Goal: Task Accomplishment & Management: Complete application form

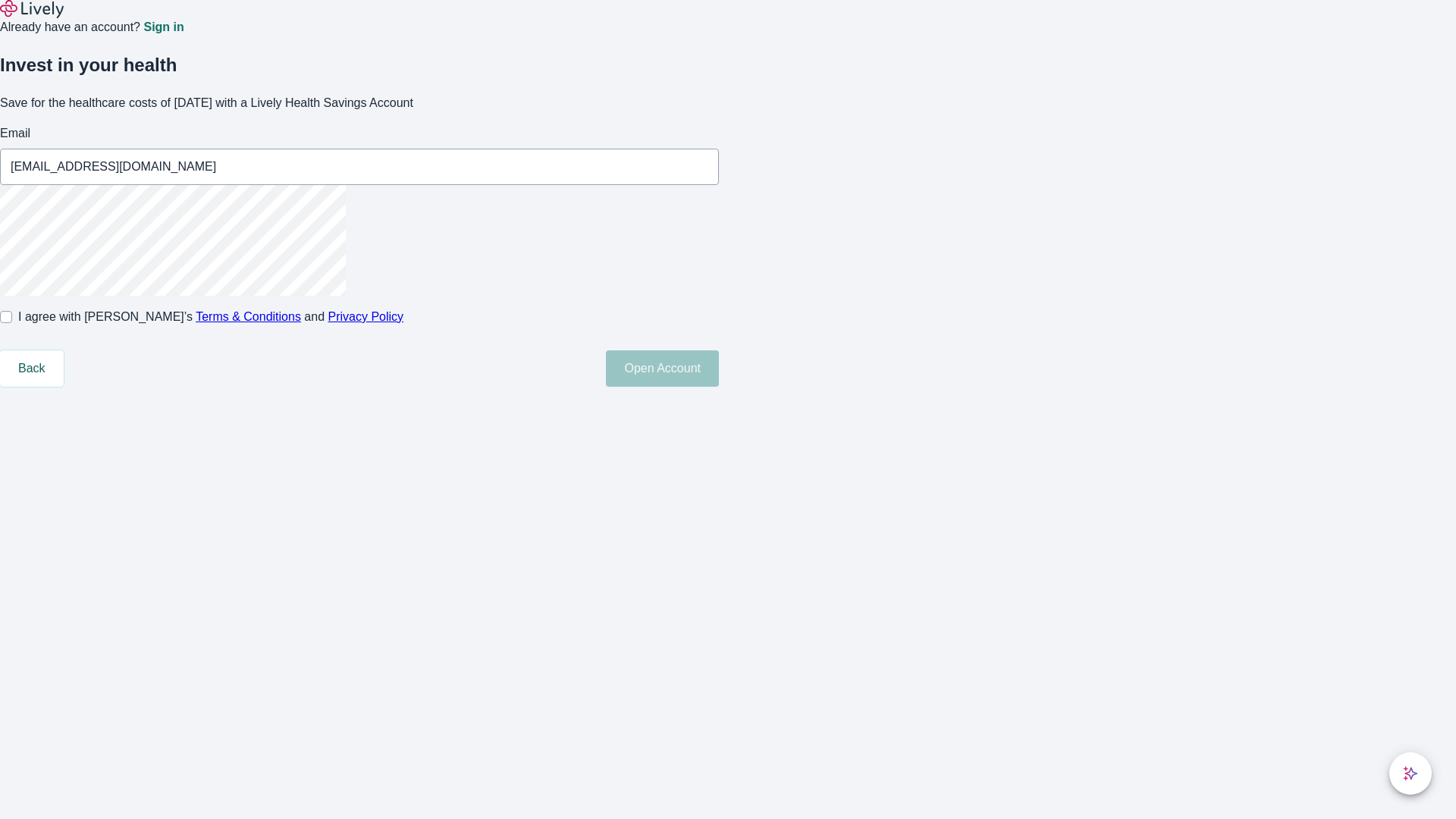
click at [13, 323] on input "I agree with Lively’s Terms & Conditions and Privacy Policy" at bounding box center [6, 317] width 13 height 13
checkbox input "true"
click at [719, 387] on button "Open Account" at bounding box center [662, 368] width 113 height 37
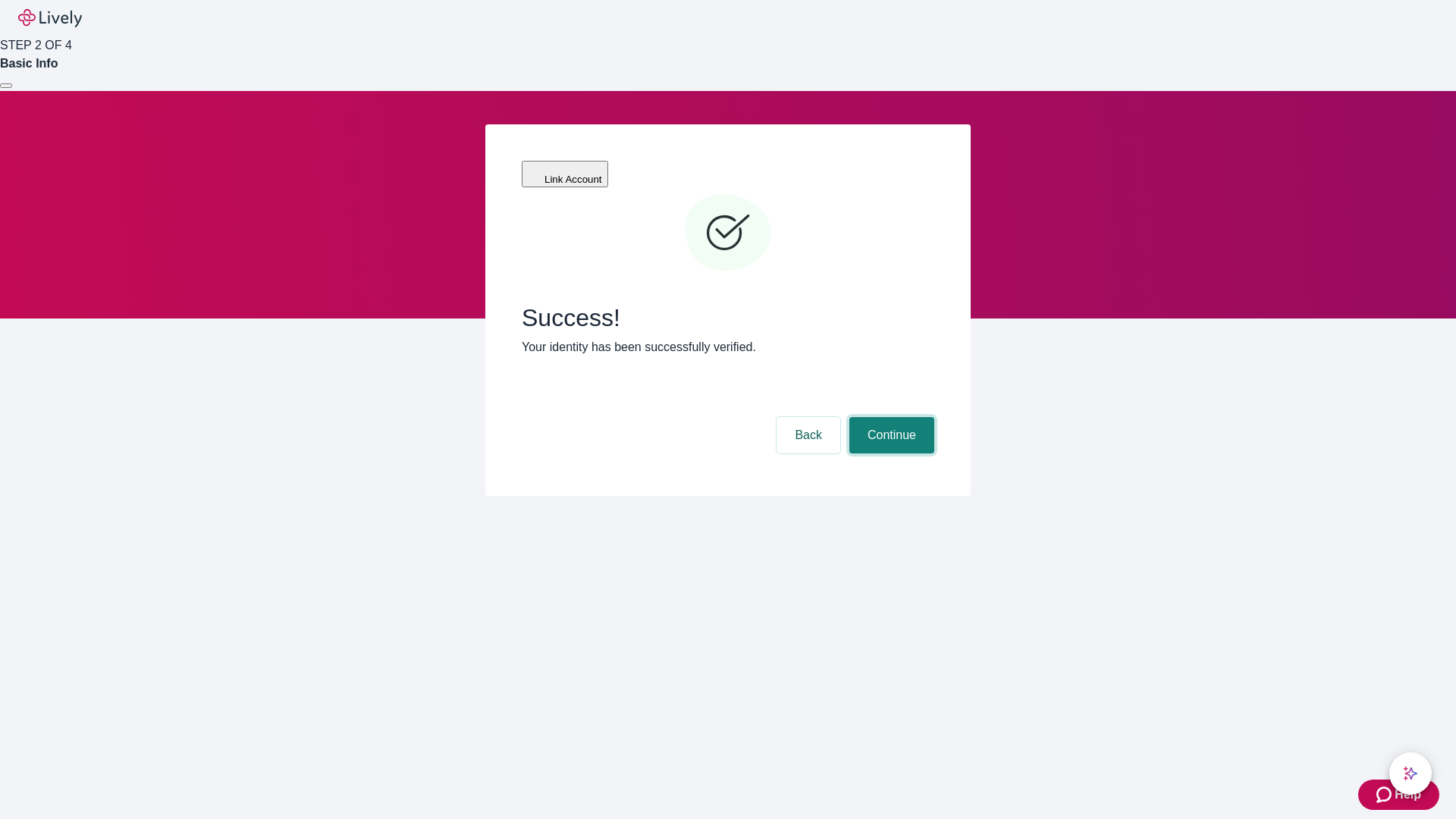
click at [890, 417] on button "Continue" at bounding box center [891, 435] width 85 height 37
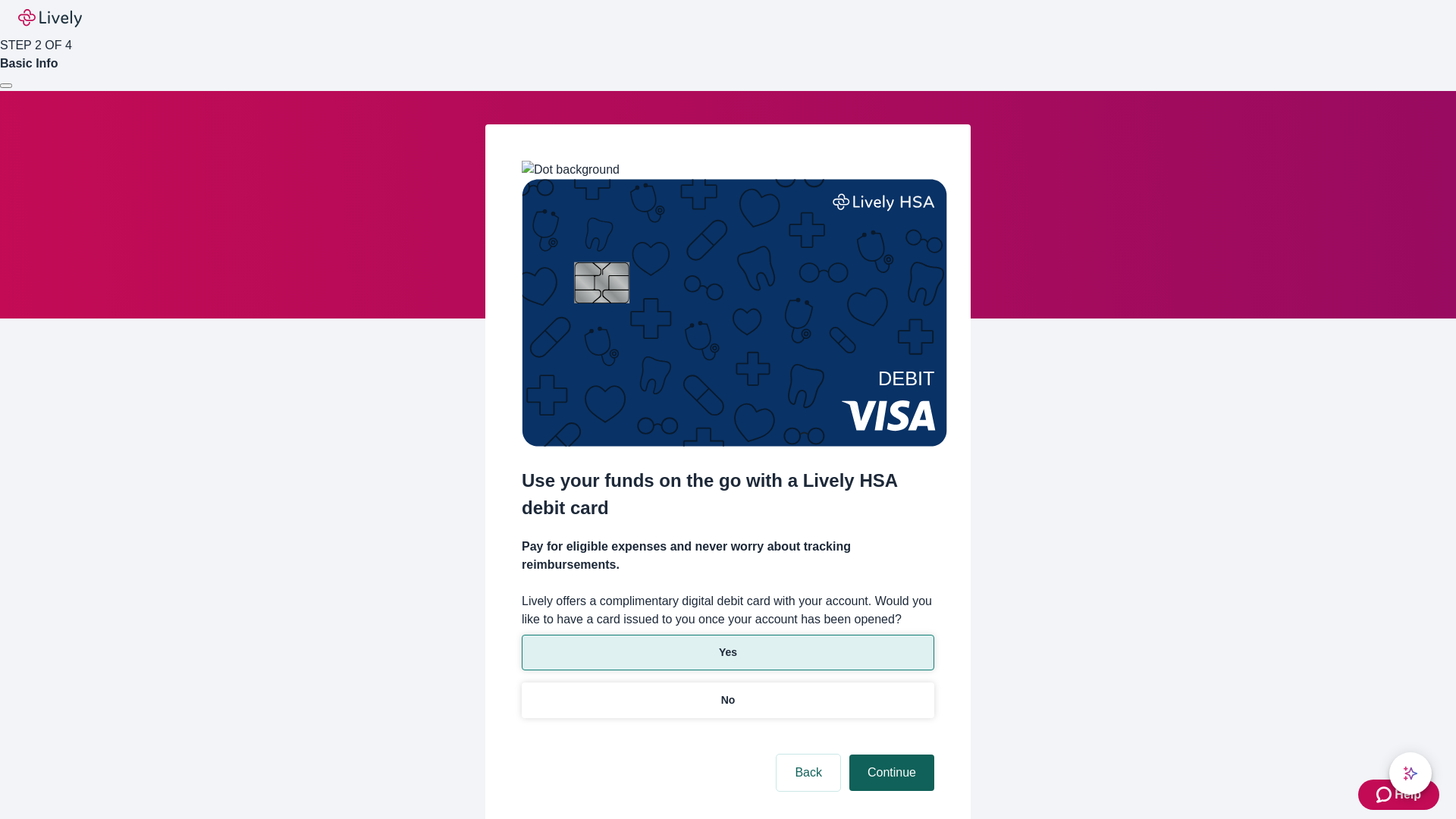
click at [727, 644] on p "Yes" at bounding box center [728, 652] width 18 height 16
click at [890, 755] on button "Continue" at bounding box center [891, 773] width 85 height 37
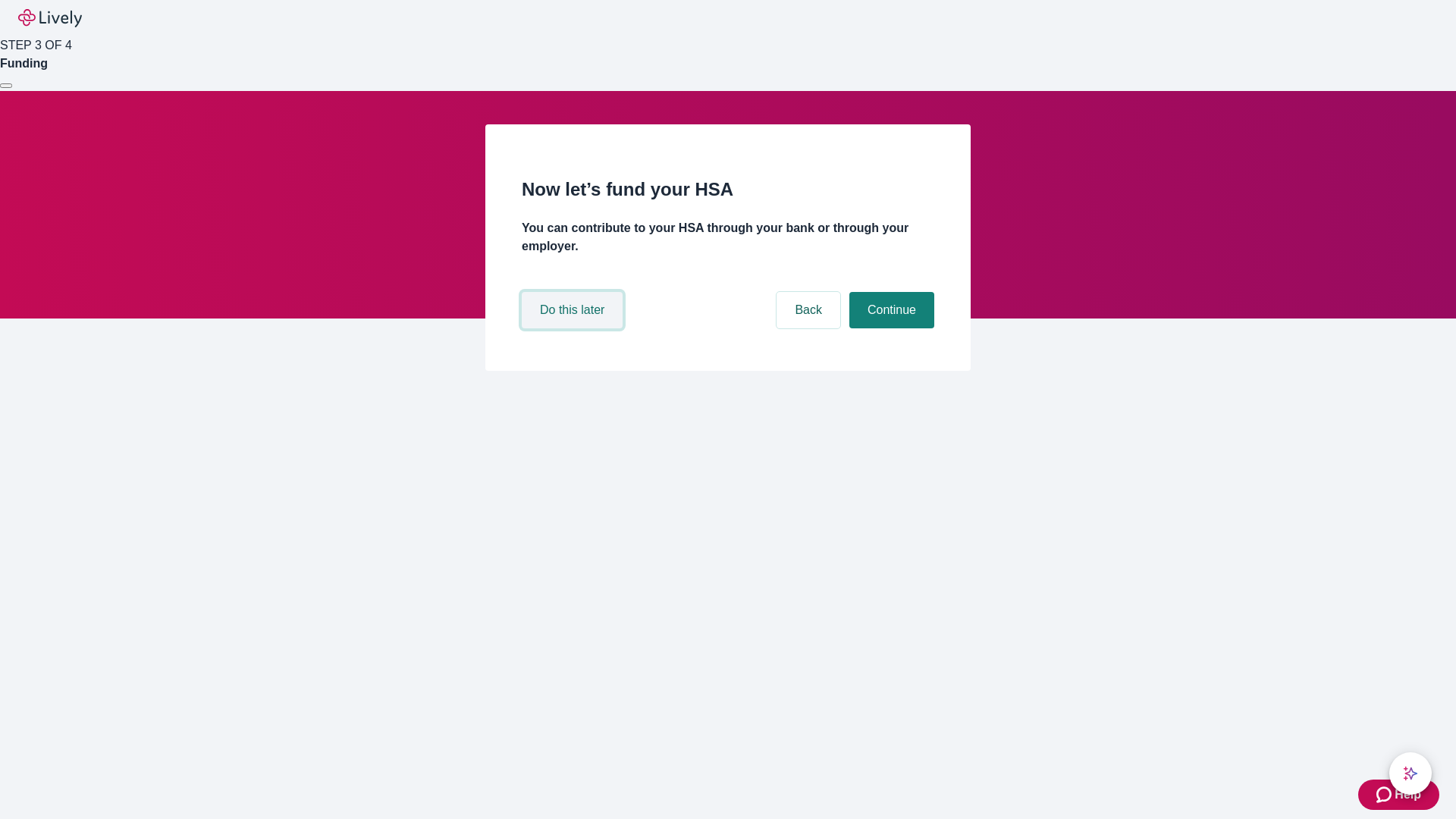
click at [574, 329] on button "Do this later" at bounding box center [572, 310] width 101 height 37
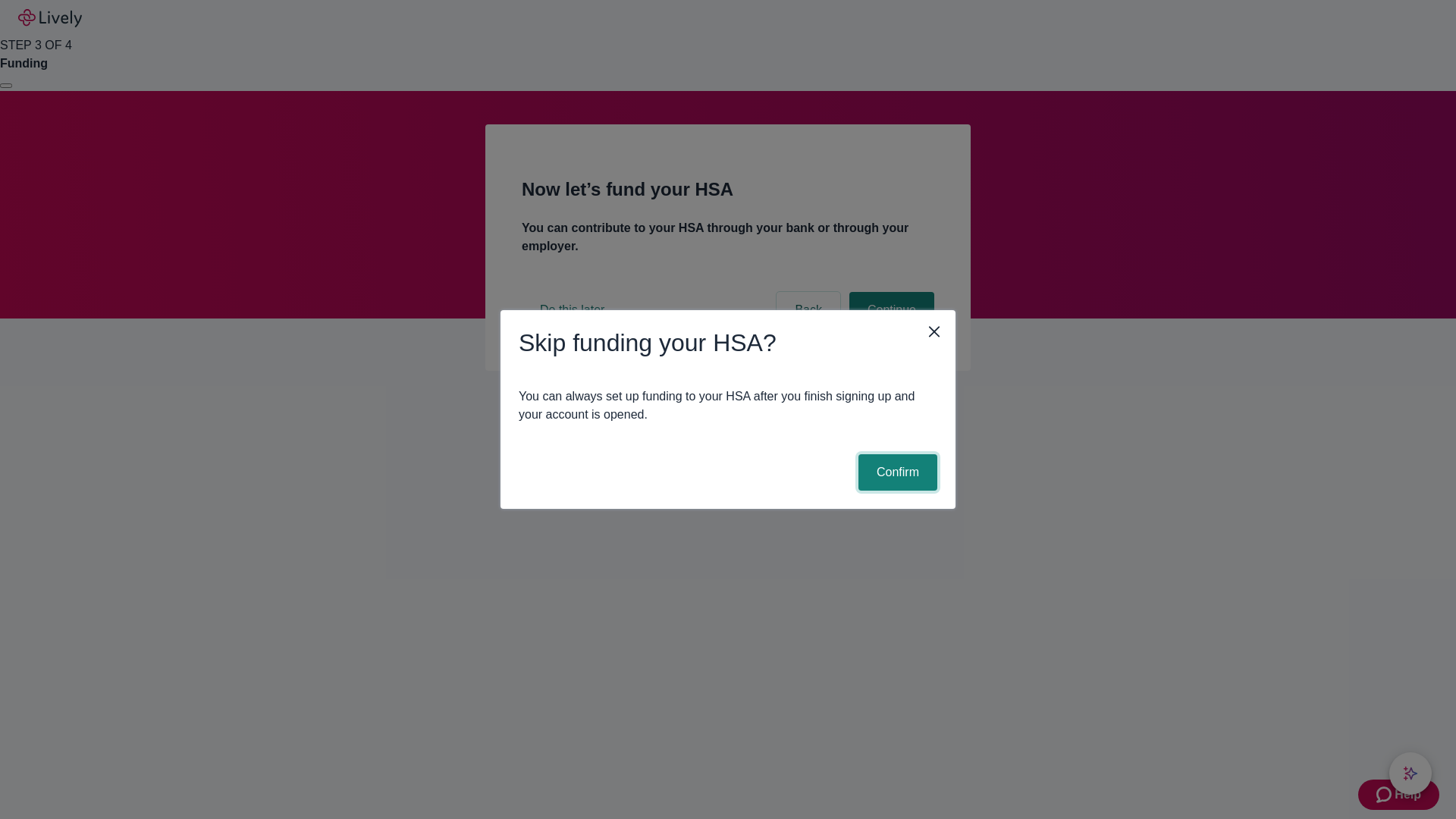
click at [895, 472] on button "Confirm" at bounding box center [898, 472] width 79 height 37
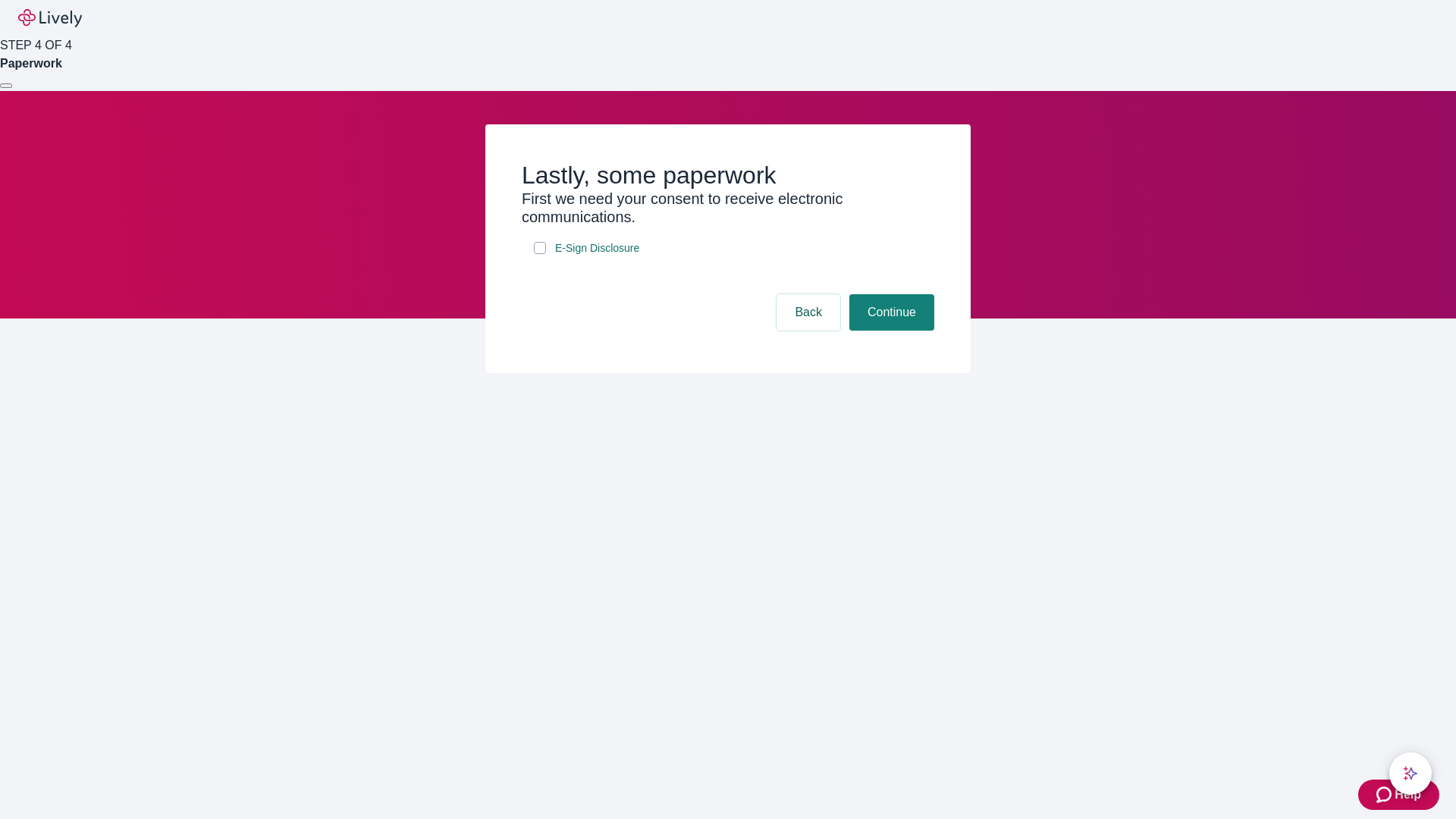
click at [540, 254] on input "E-Sign Disclosure" at bounding box center [540, 248] width 13 height 13
checkbox input "true"
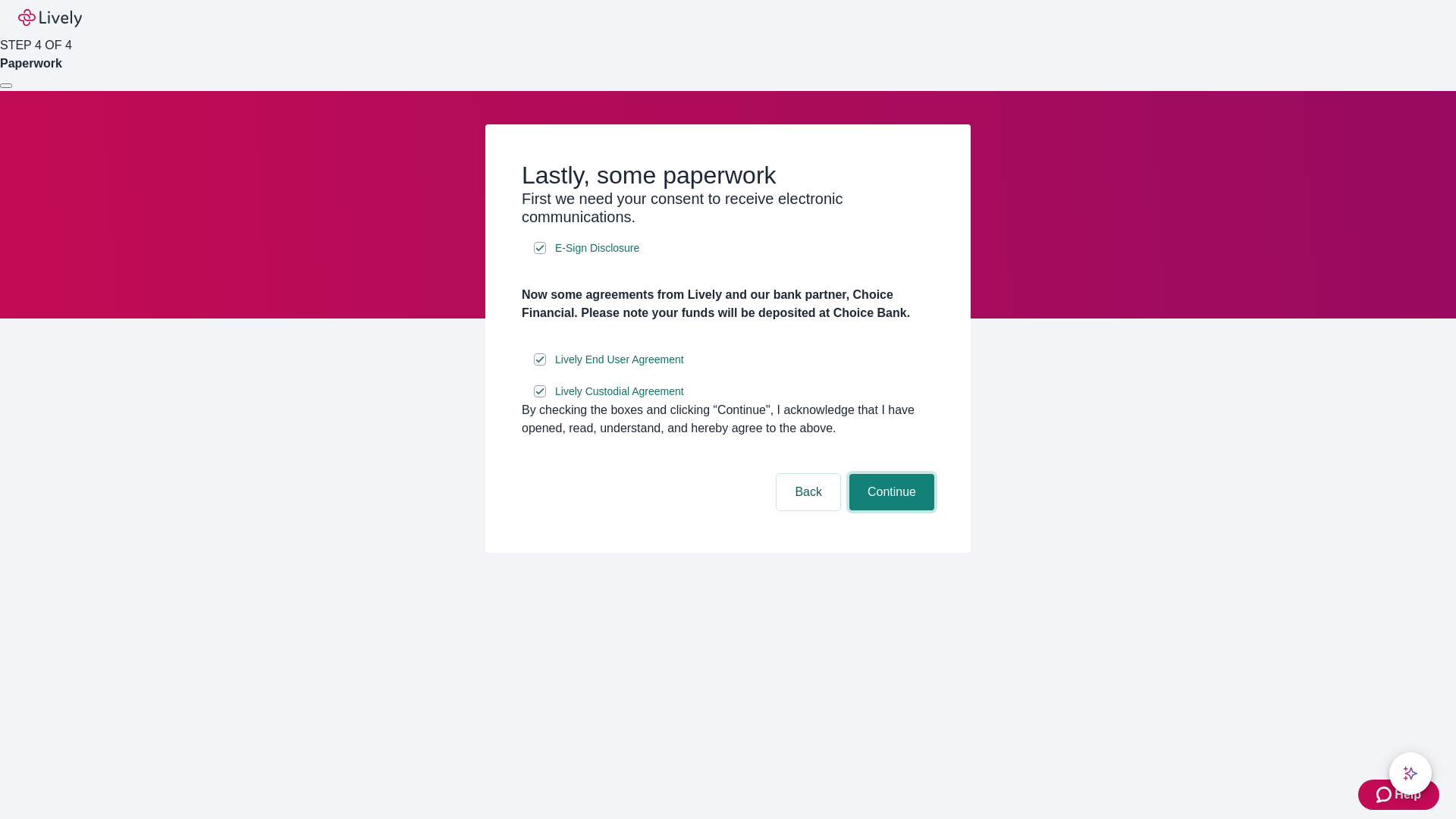
click at [890, 510] on button "Continue" at bounding box center [891, 491] width 85 height 37
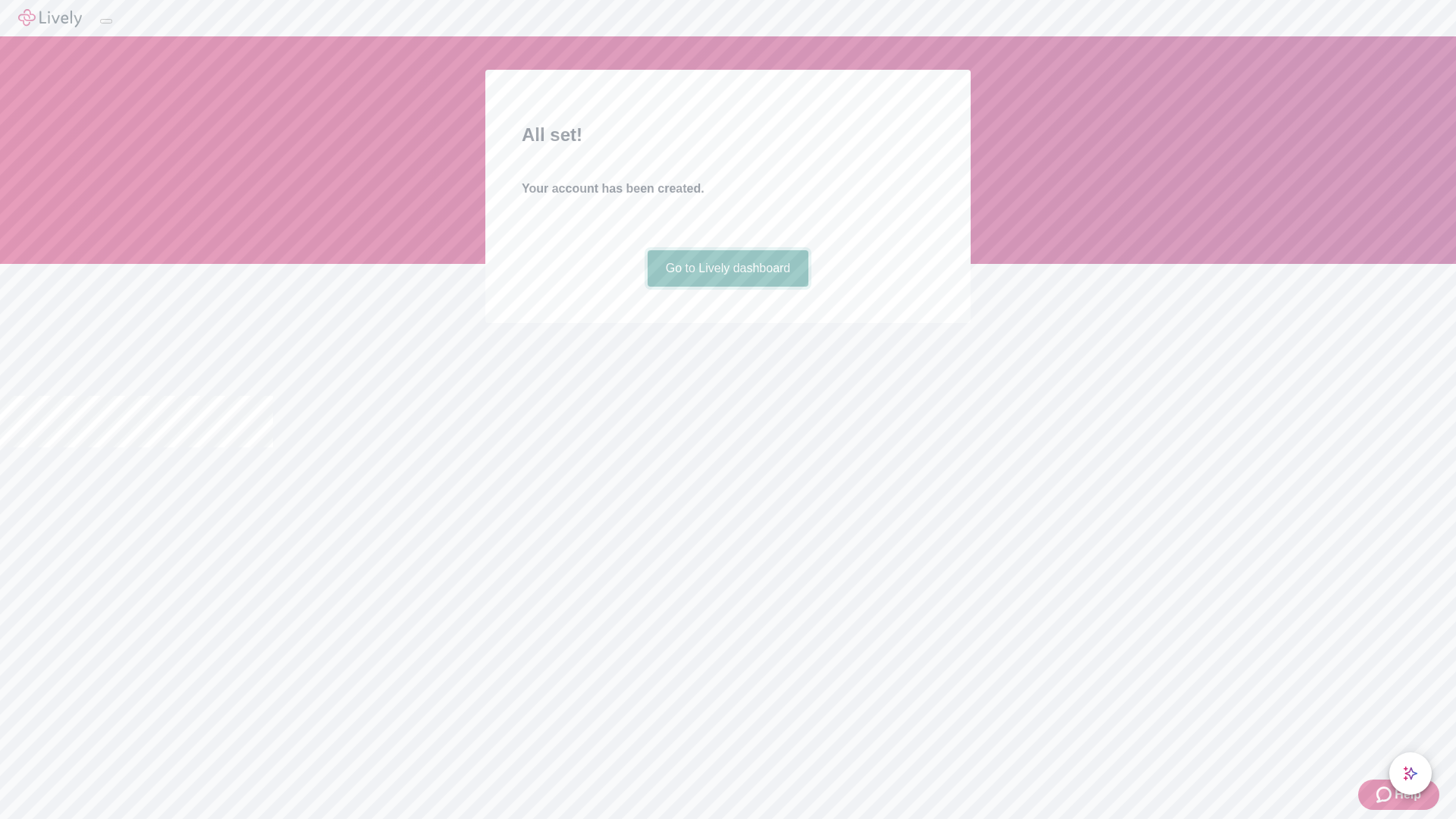
click at [727, 287] on link "Go to Lively dashboard" at bounding box center [728, 268] width 162 height 37
